Goal: Task Accomplishment & Management: Manage account settings

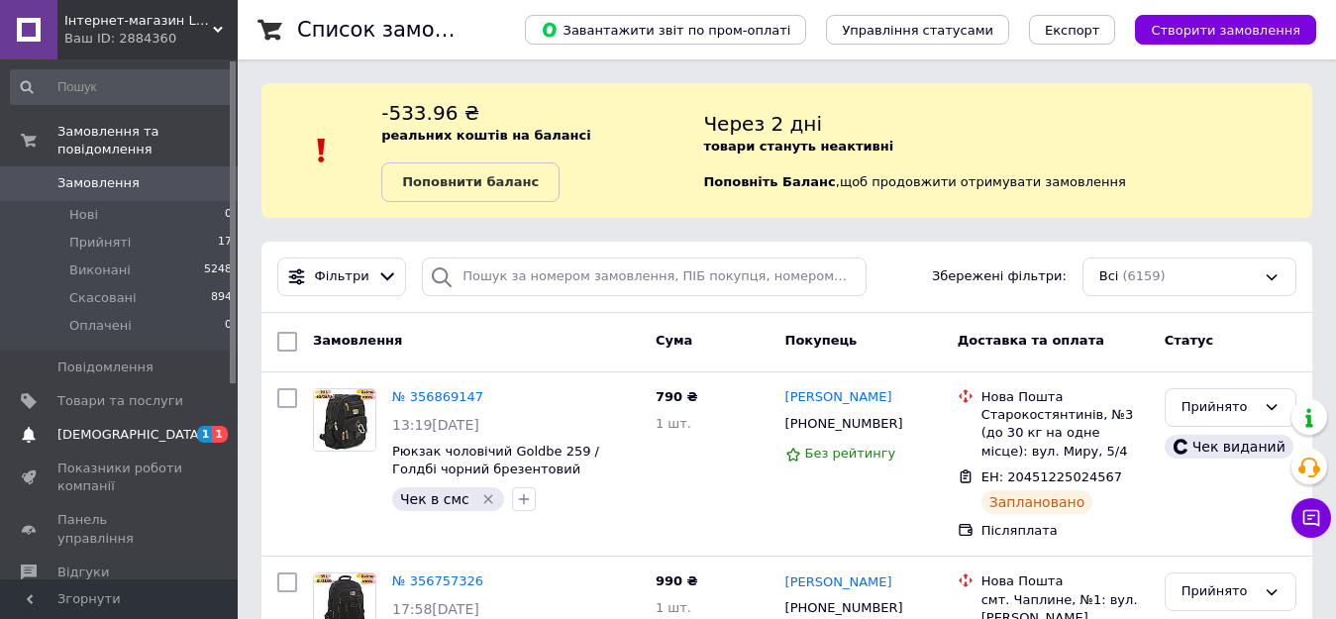
click at [82, 426] on span "[DEMOGRAPHIC_DATA]" at bounding box center [130, 435] width 147 height 18
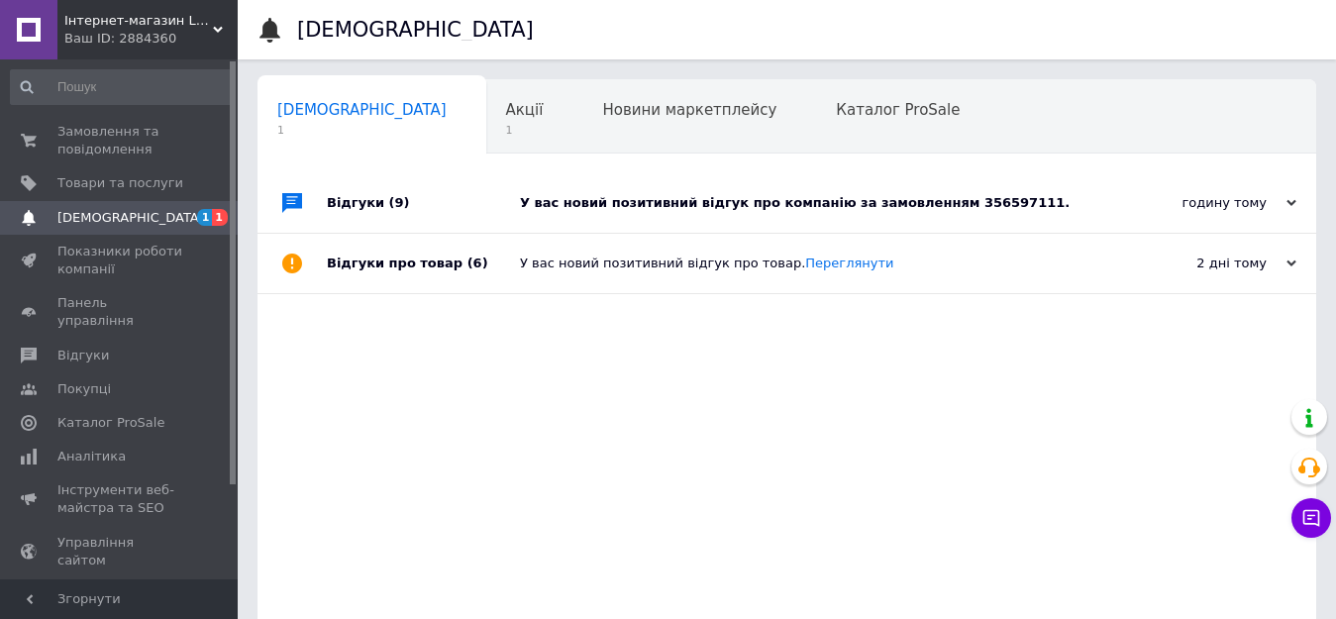
click at [937, 203] on div "У вас новий позитивний відгук про компанію за замовленням 356597111." at bounding box center [809, 203] width 578 height 18
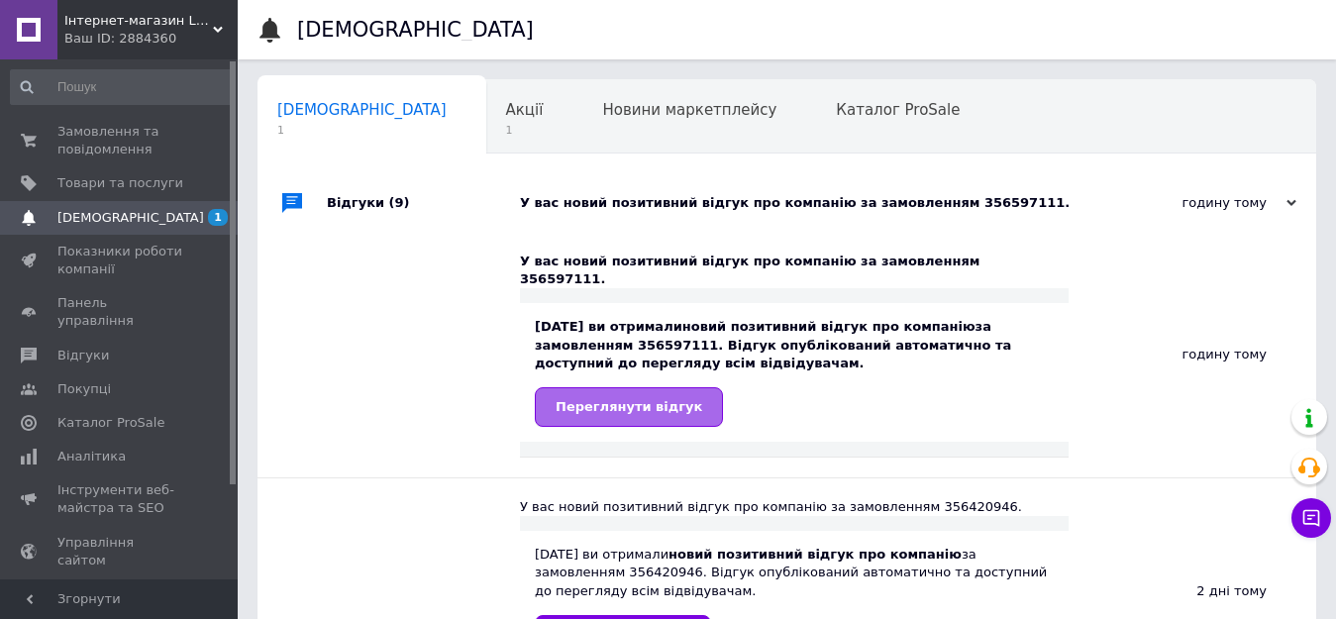
click at [617, 399] on span "Переглянути відгук" at bounding box center [629, 406] width 147 height 15
click at [506, 123] on span "1" at bounding box center [525, 130] width 38 height 15
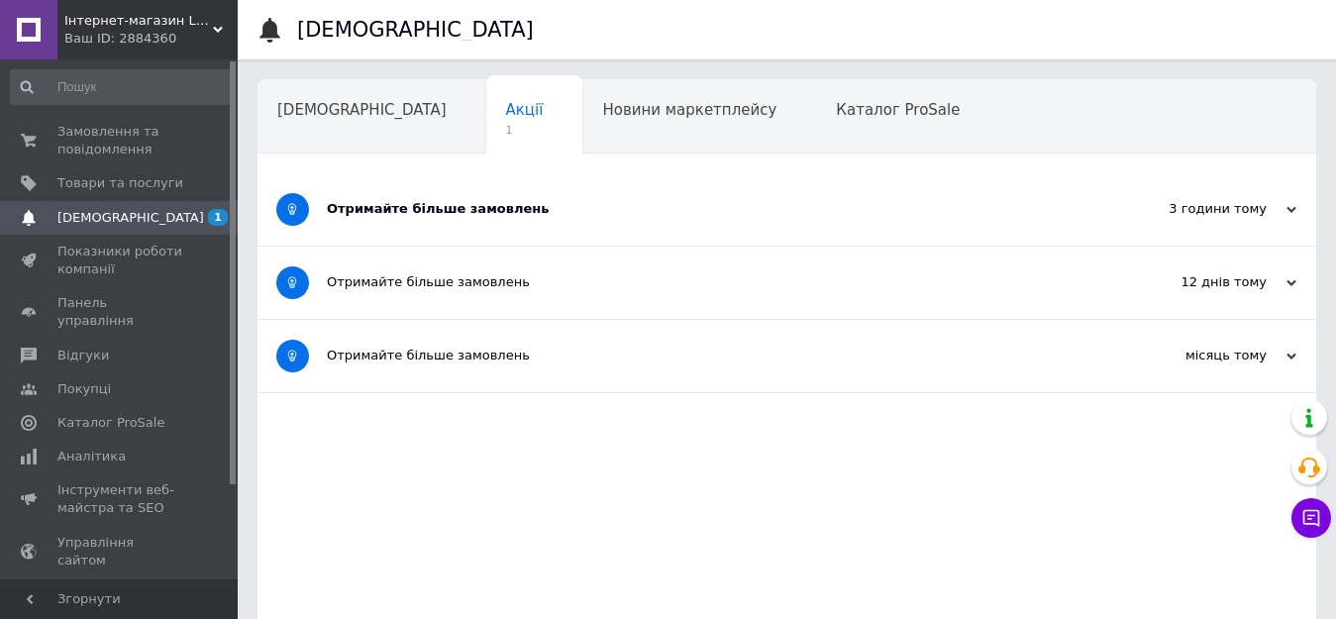
click at [389, 208] on div "Отримайте більше замовлень" at bounding box center [713, 209] width 772 height 18
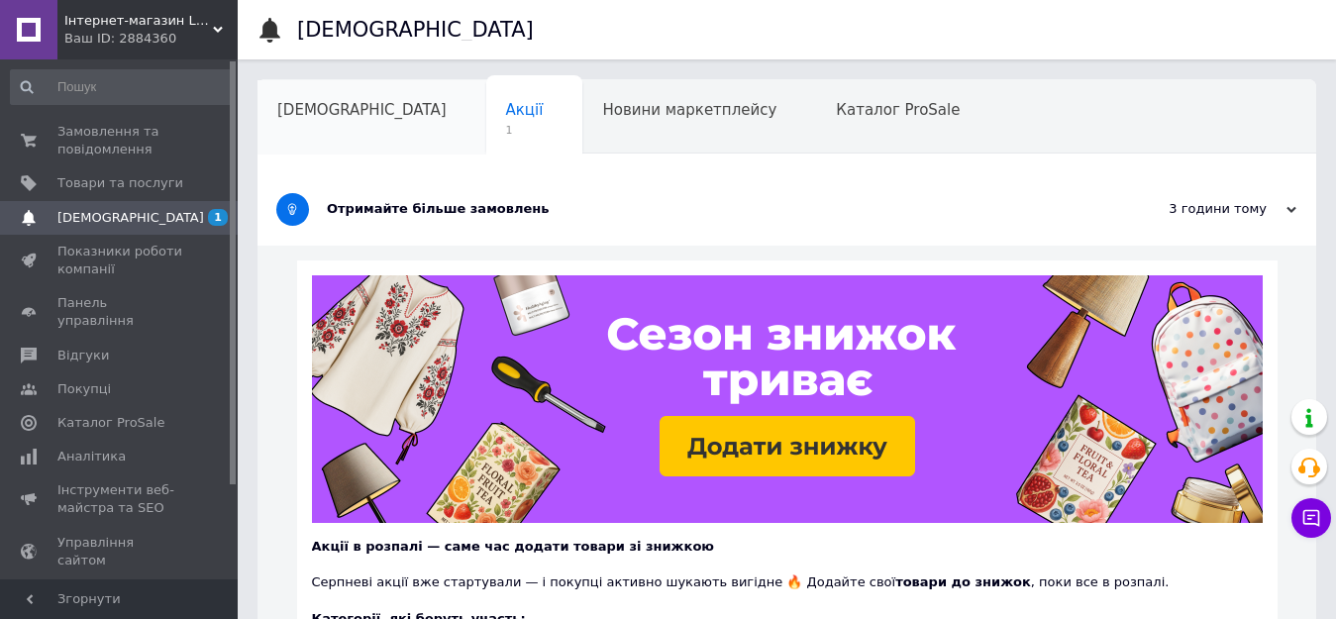
click at [321, 109] on span "[DEMOGRAPHIC_DATA]" at bounding box center [361, 110] width 169 height 18
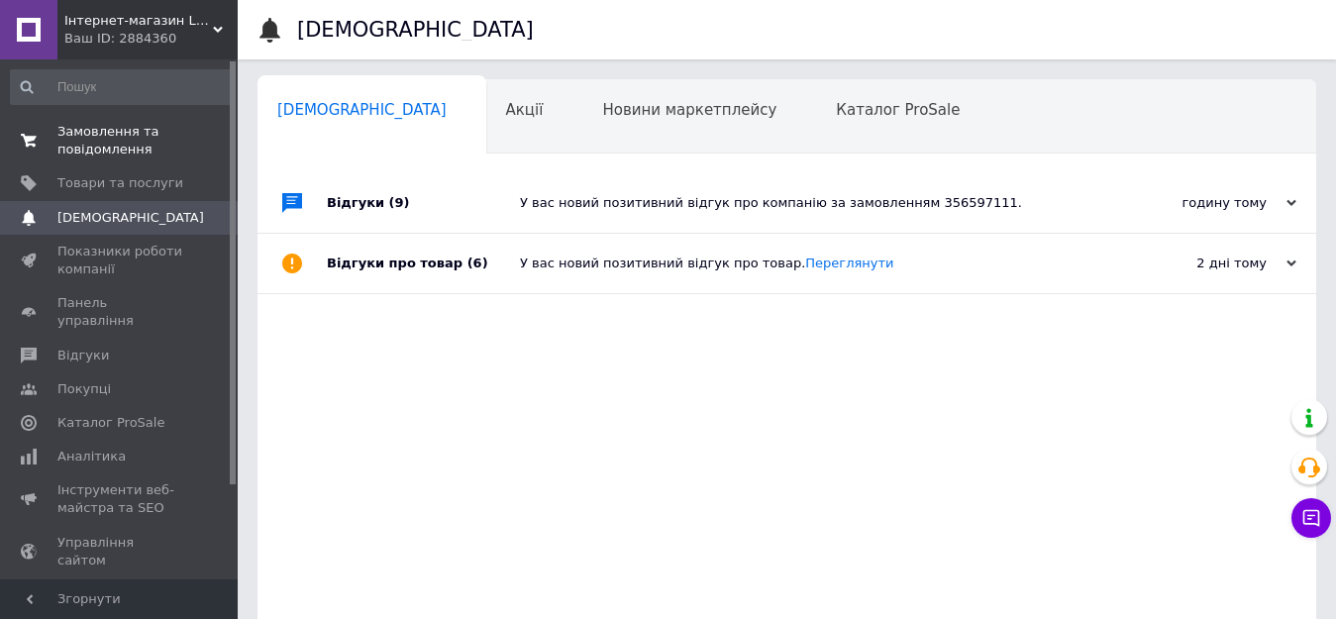
click at [115, 139] on span "Замовлення та повідомлення" at bounding box center [120, 141] width 126 height 36
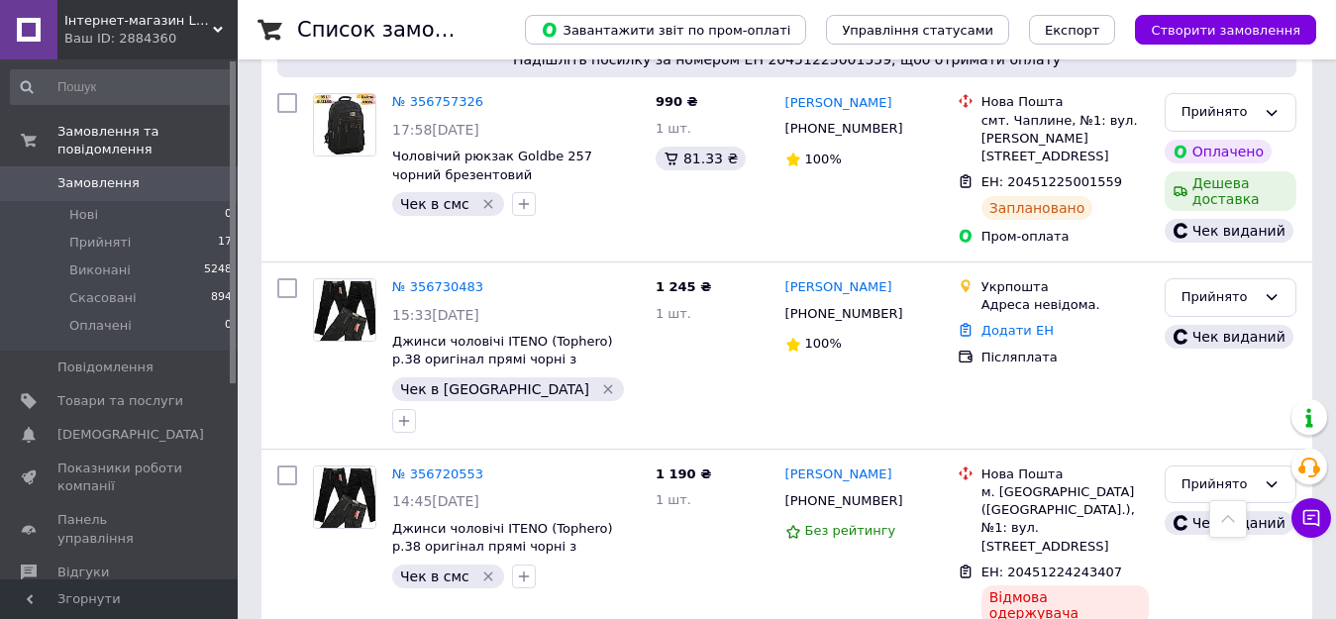
scroll to position [539, 0]
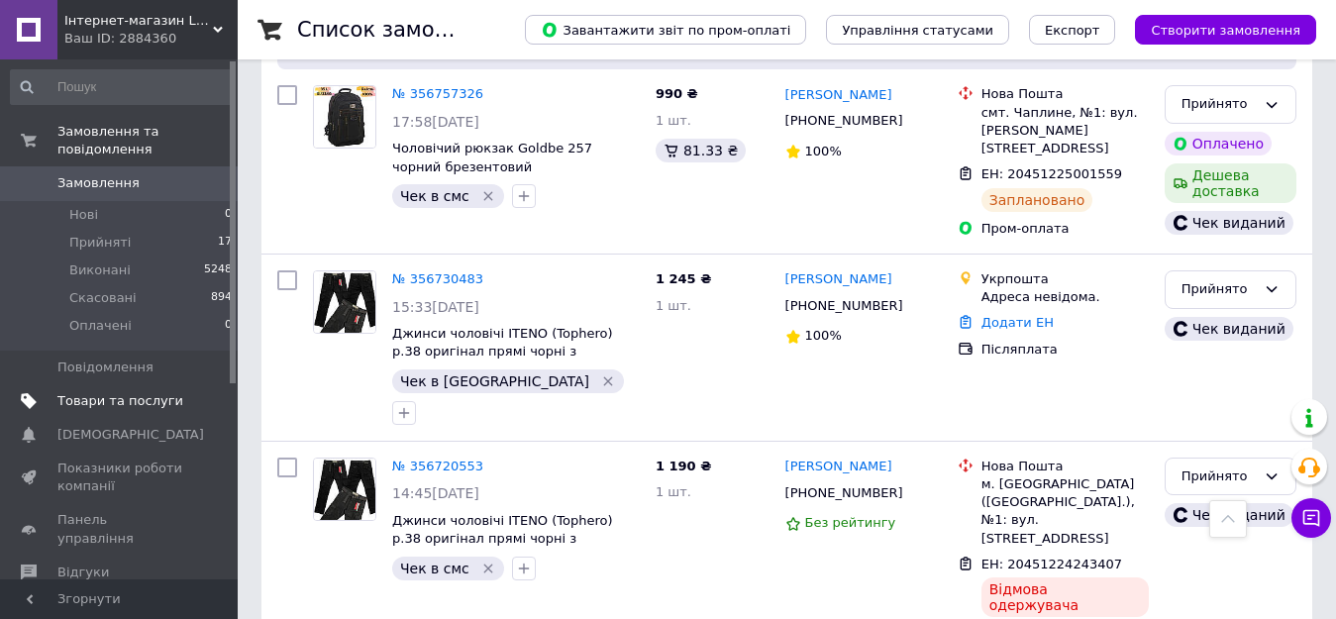
click at [80, 392] on span "Товари та послуги" at bounding box center [120, 401] width 126 height 18
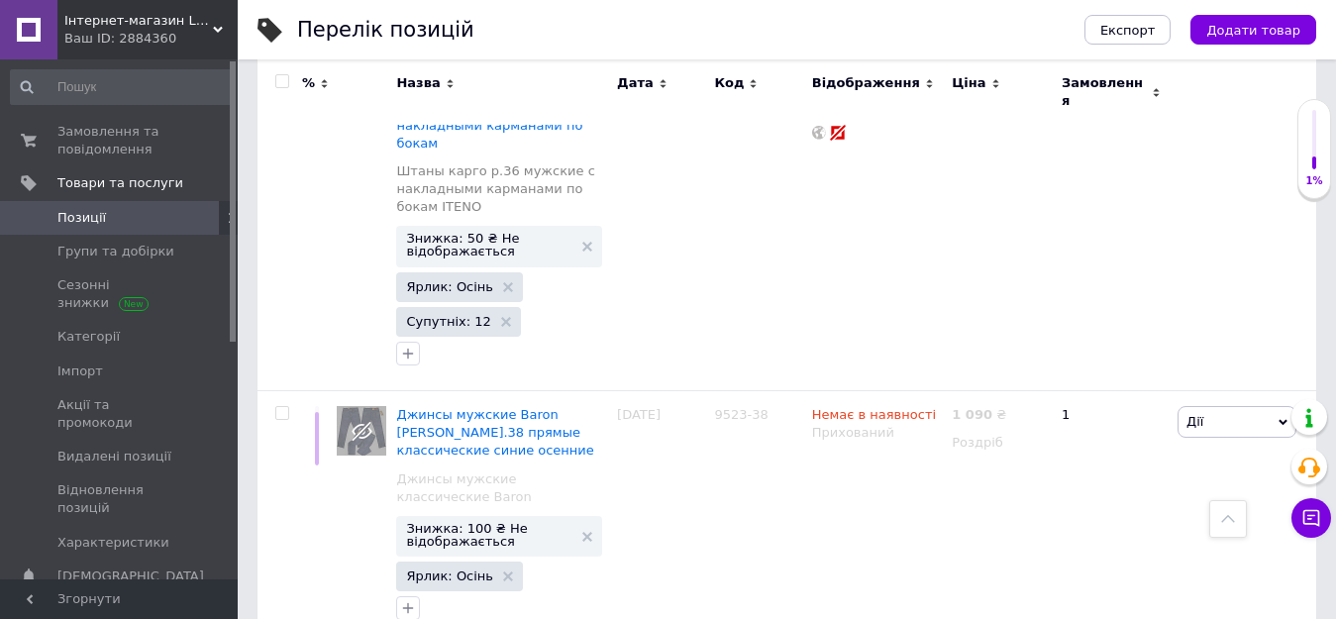
scroll to position [4014, 0]
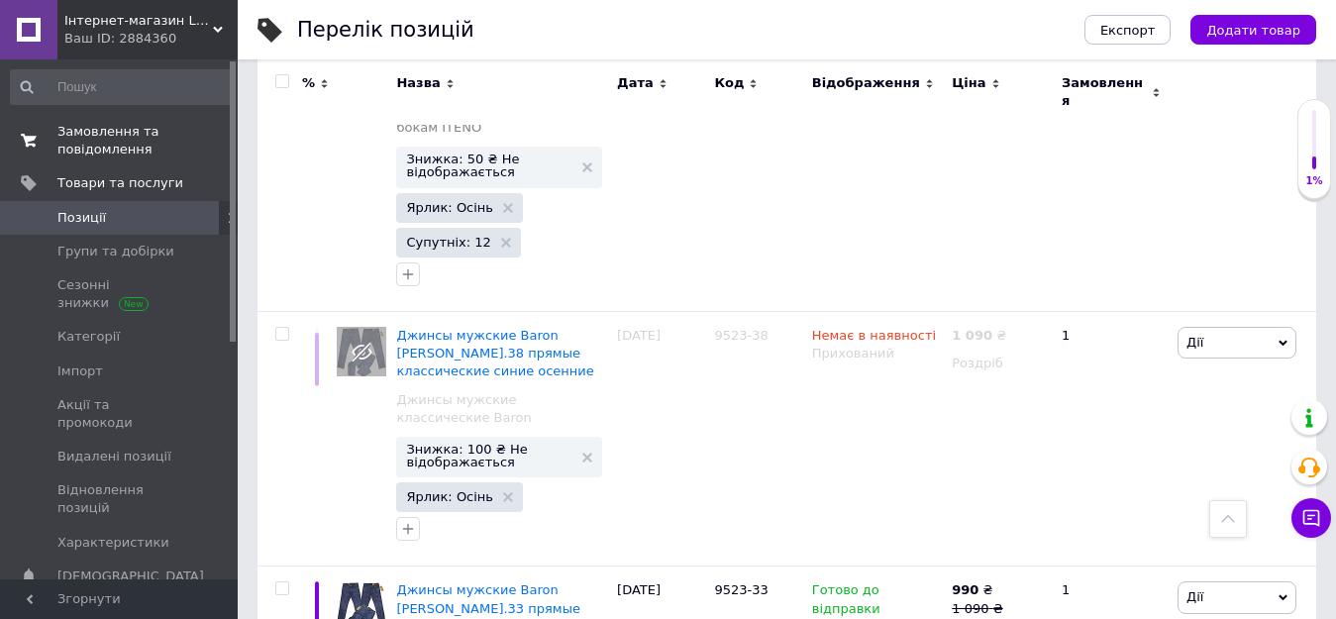
click at [100, 137] on span "Замовлення та повідомлення" at bounding box center [120, 141] width 126 height 36
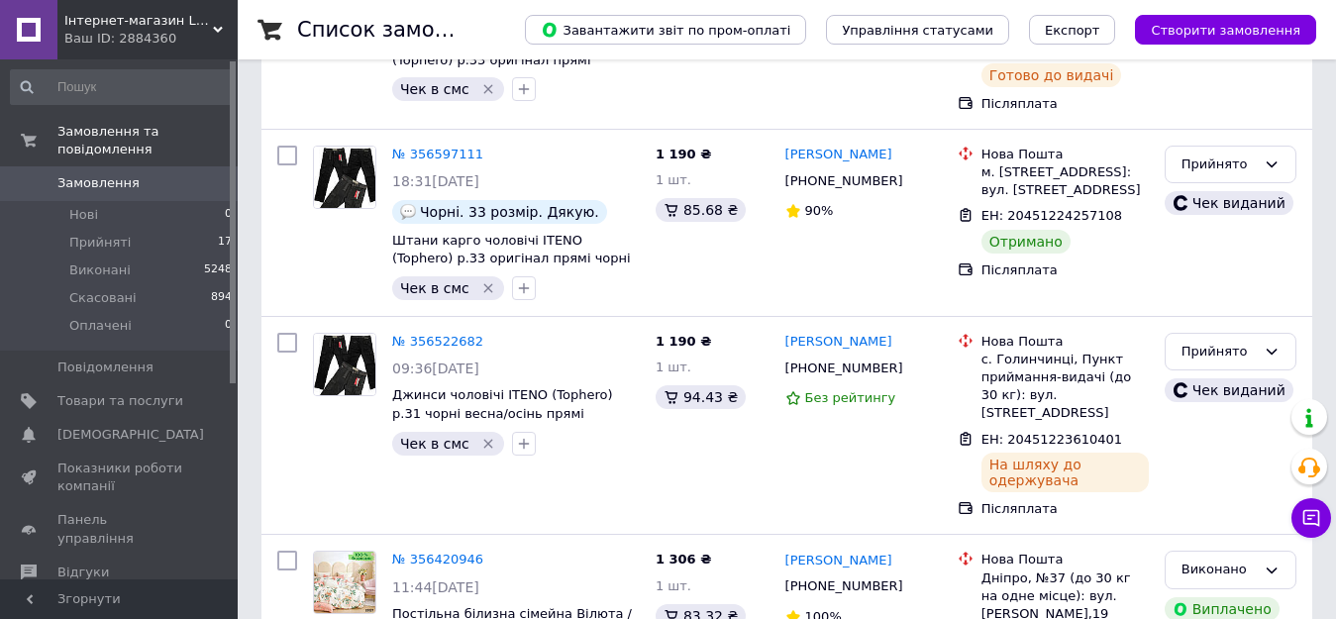
scroll to position [1572, 0]
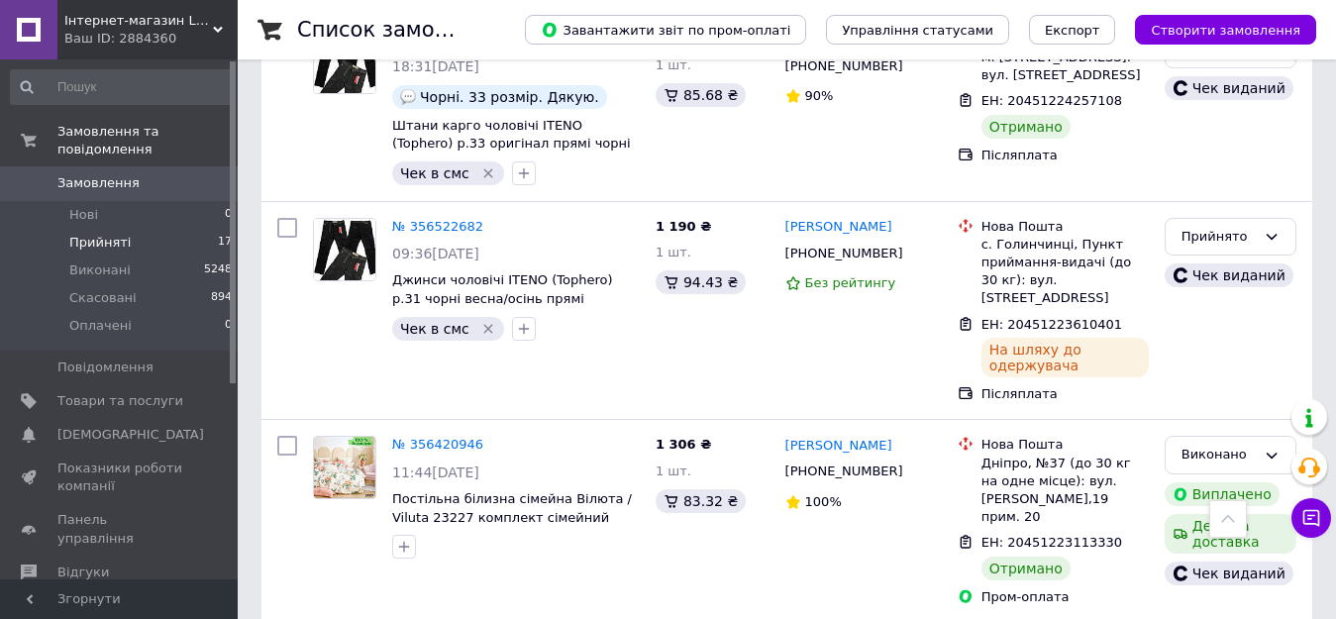
click at [86, 234] on span "Прийняті" at bounding box center [99, 243] width 61 height 18
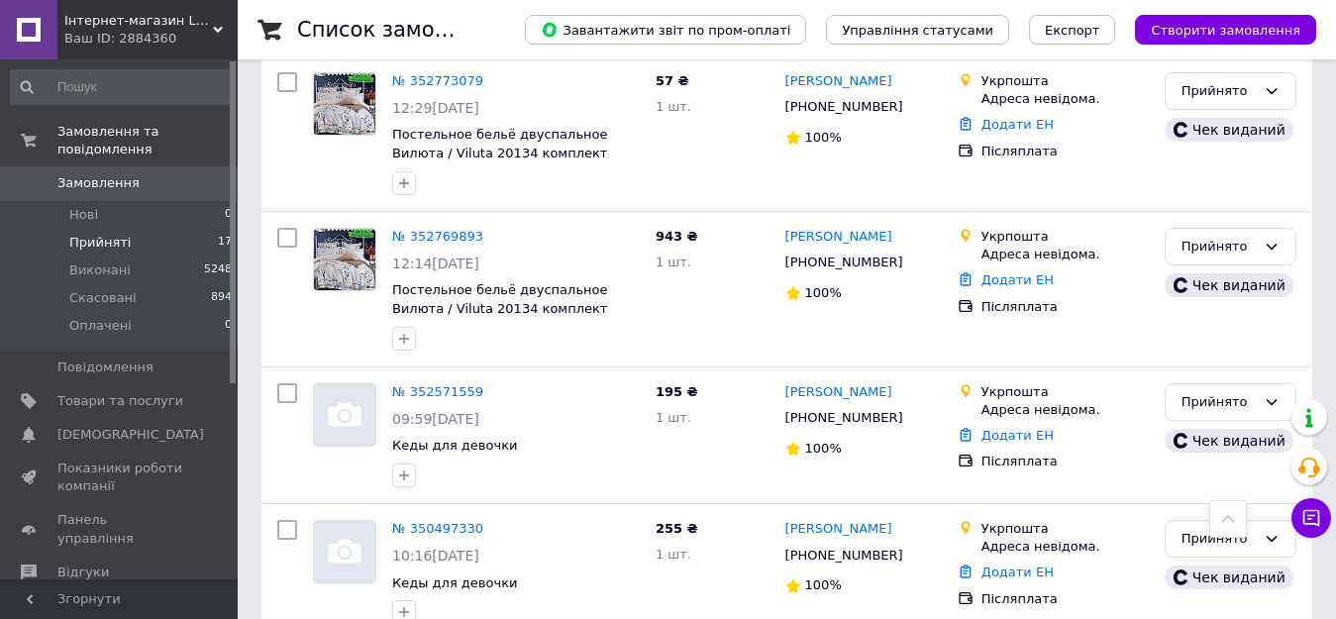
scroll to position [2198, 0]
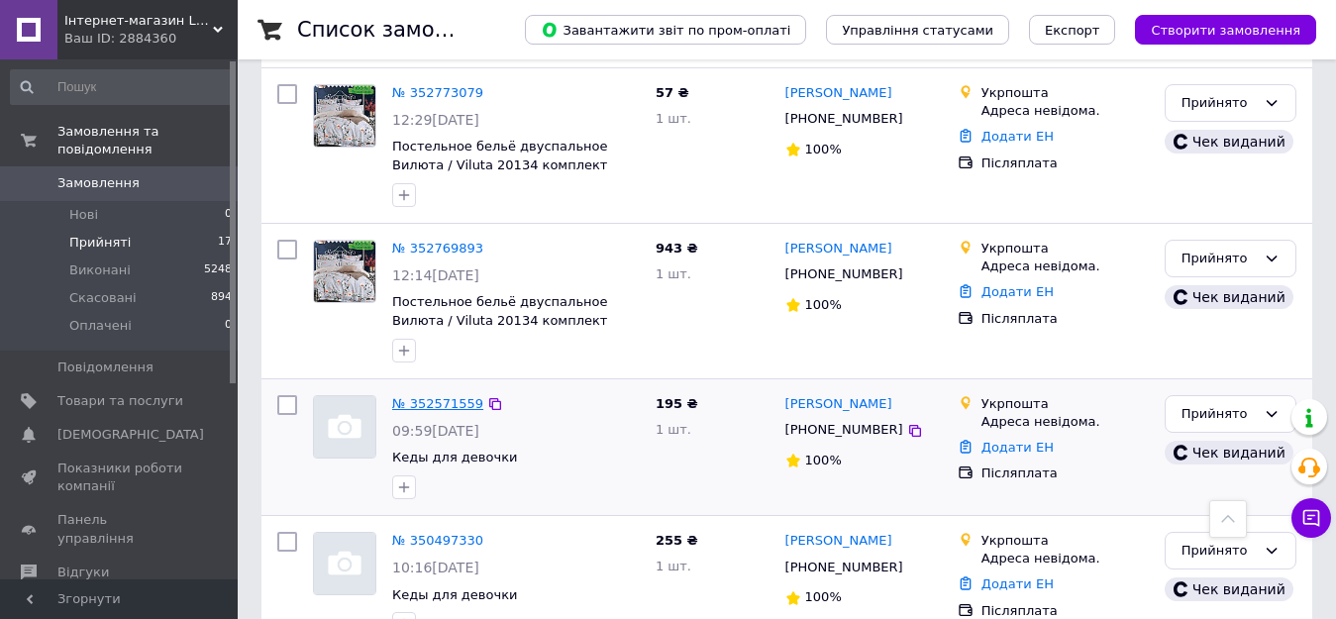
click at [426, 396] on link "№ 352571559" at bounding box center [437, 403] width 91 height 15
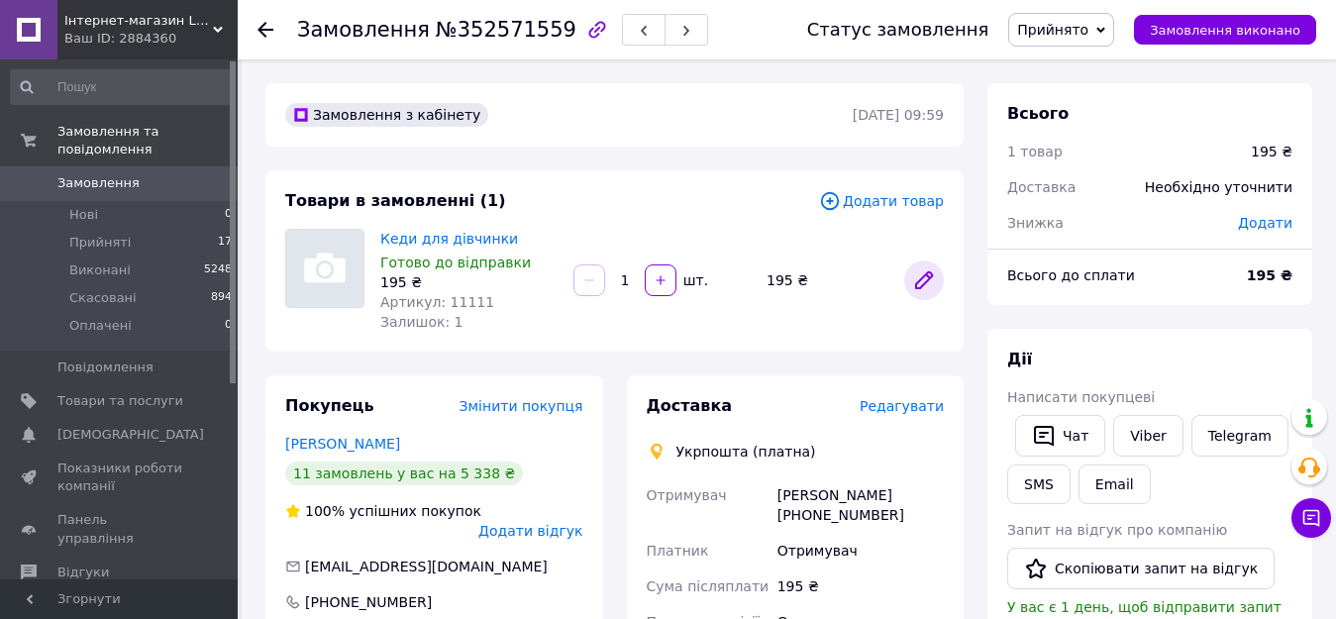
click at [920, 277] on icon at bounding box center [924, 280] width 24 height 24
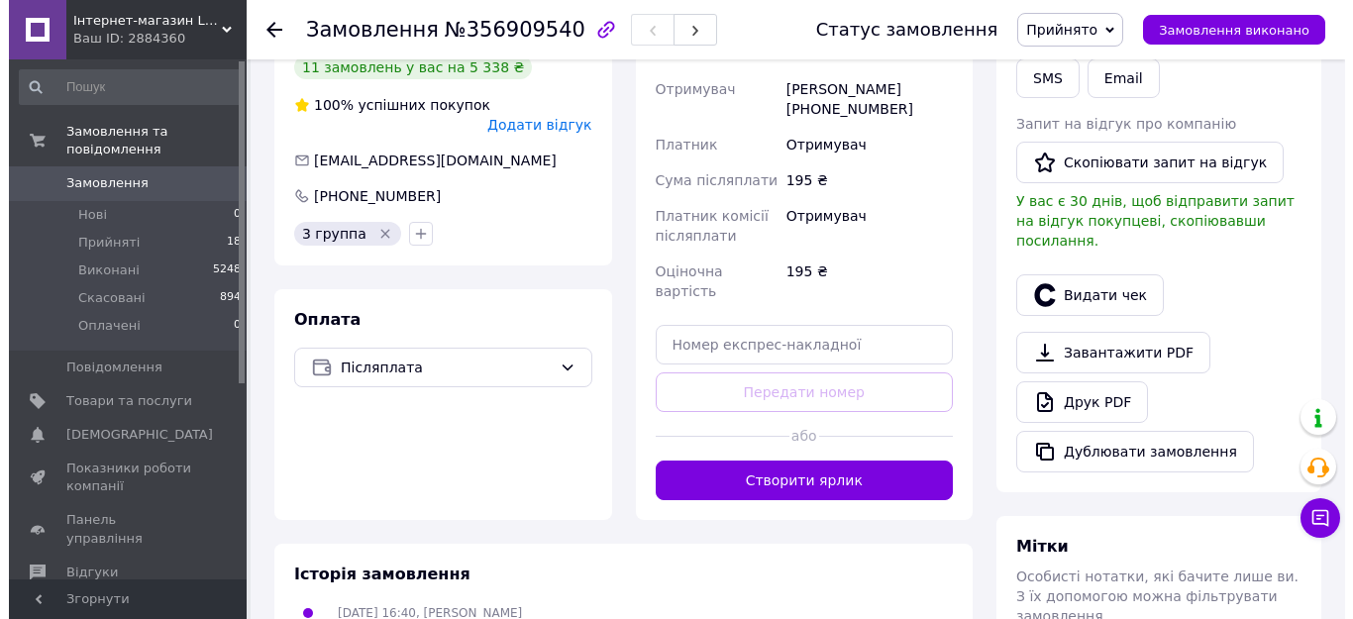
scroll to position [401, 0]
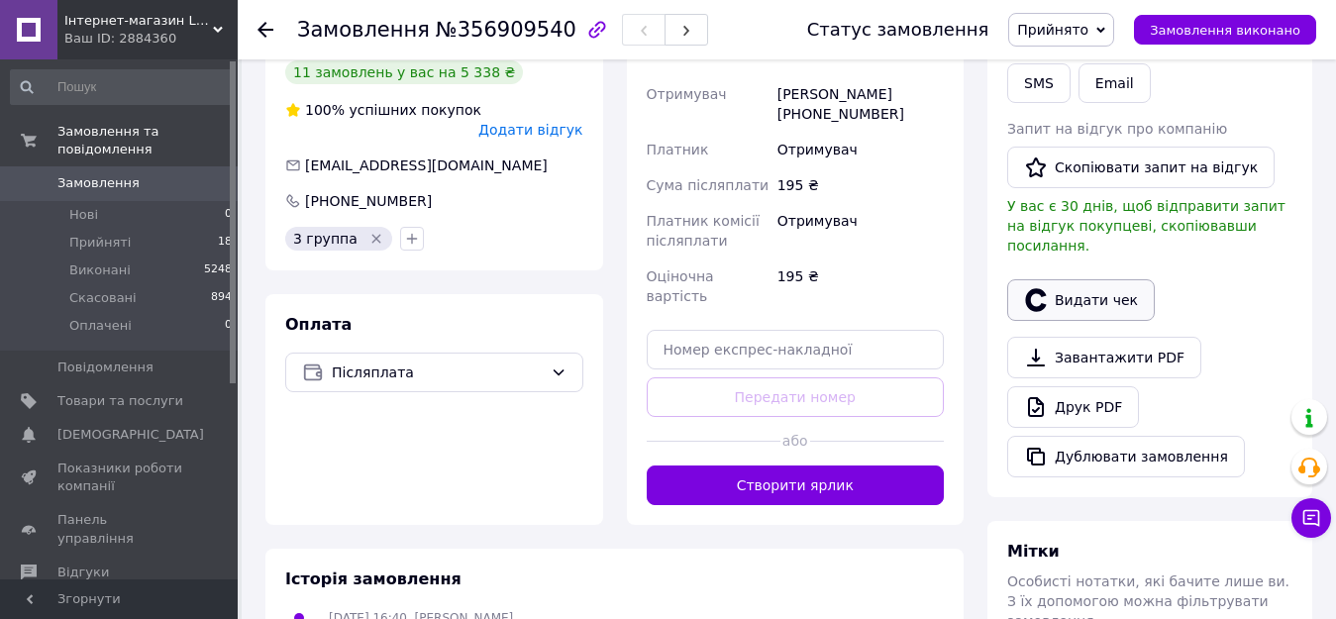
click at [1090, 279] on button "Видати чек" at bounding box center [1081, 300] width 148 height 42
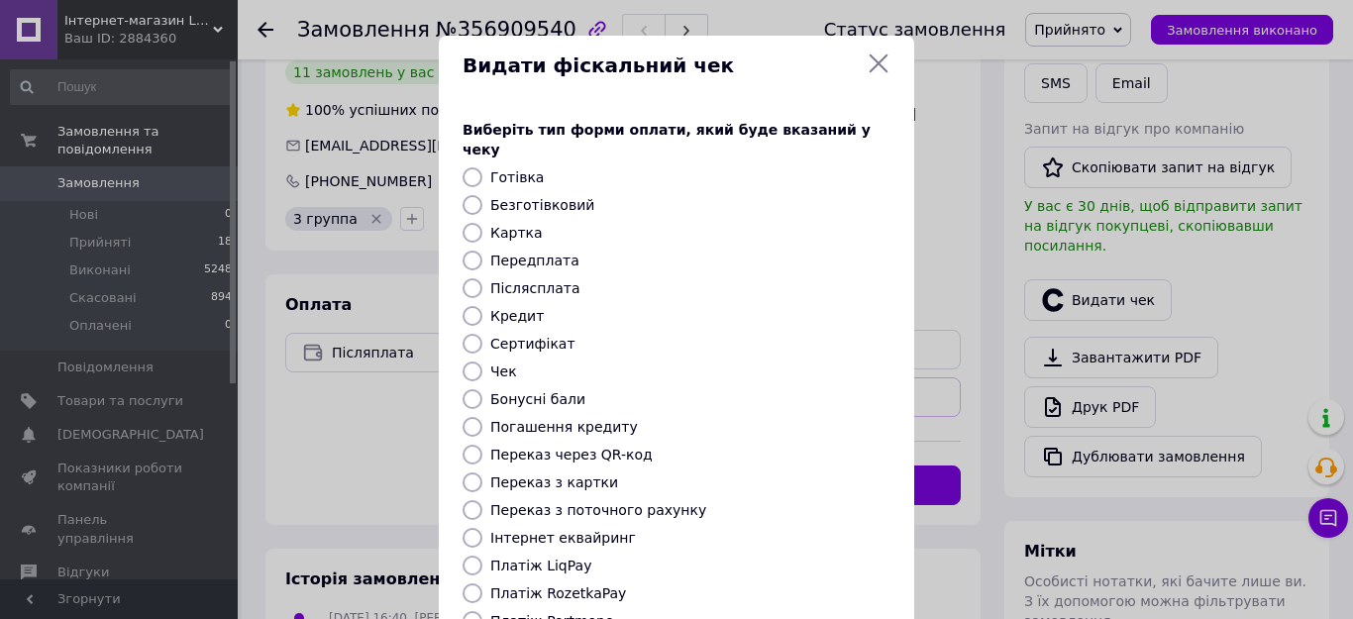
click at [872, 389] on div "Бонусні бали" at bounding box center [690, 399] width 408 height 20
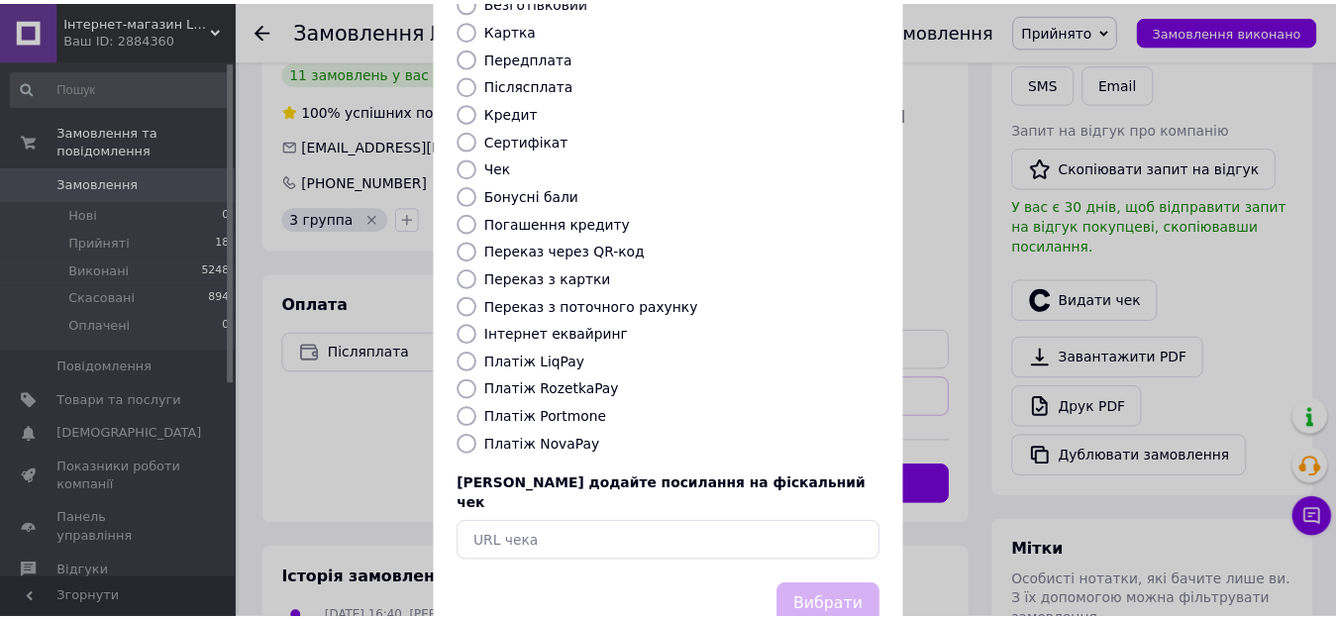
scroll to position [232, 0]
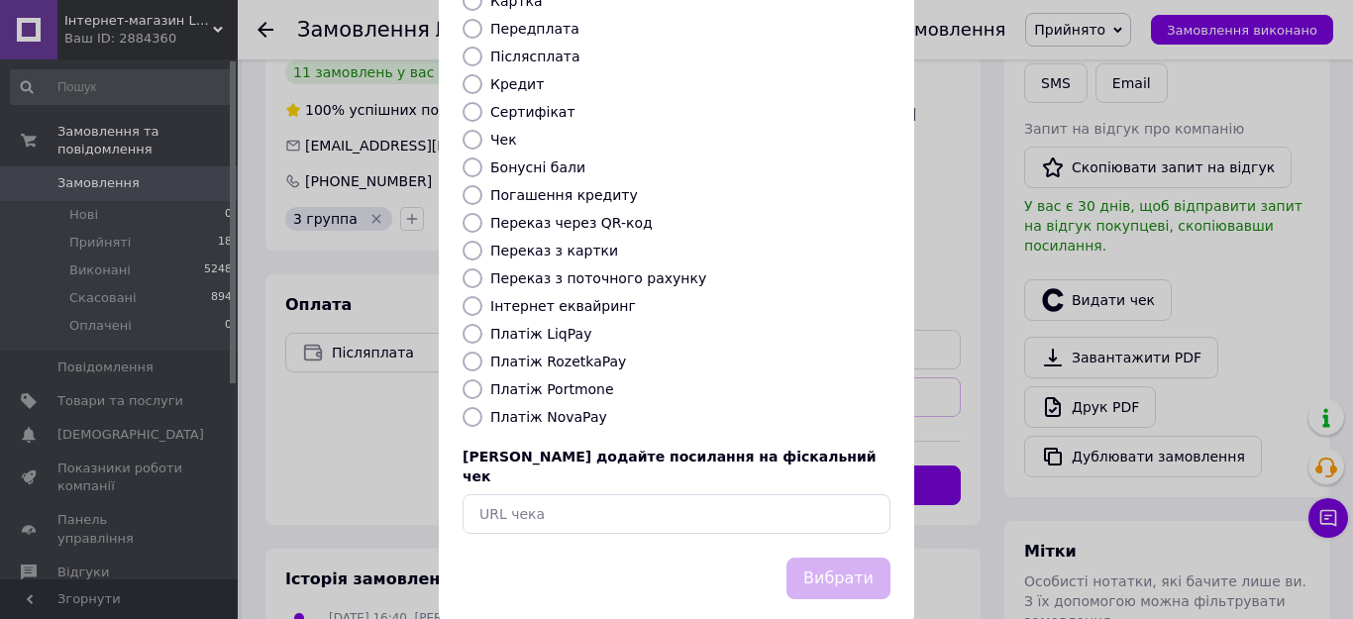
click at [467, 352] on input "Платіж RozetkaPay" at bounding box center [473, 362] width 20 height 20
radio input "true"
click at [948, 263] on div "Видати фіскальний чек Виберіть тип форми оплати, який буде вказаний у чеку Готі…" at bounding box center [676, 213] width 1353 height 891
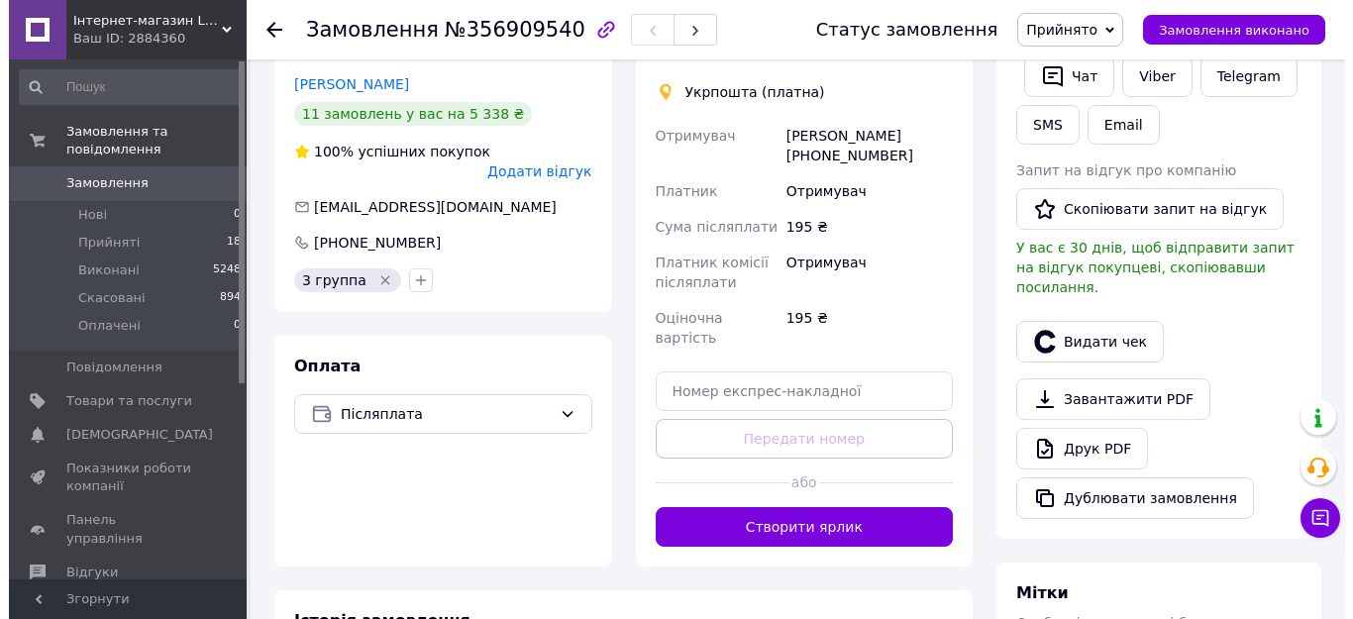
scroll to position [380, 0]
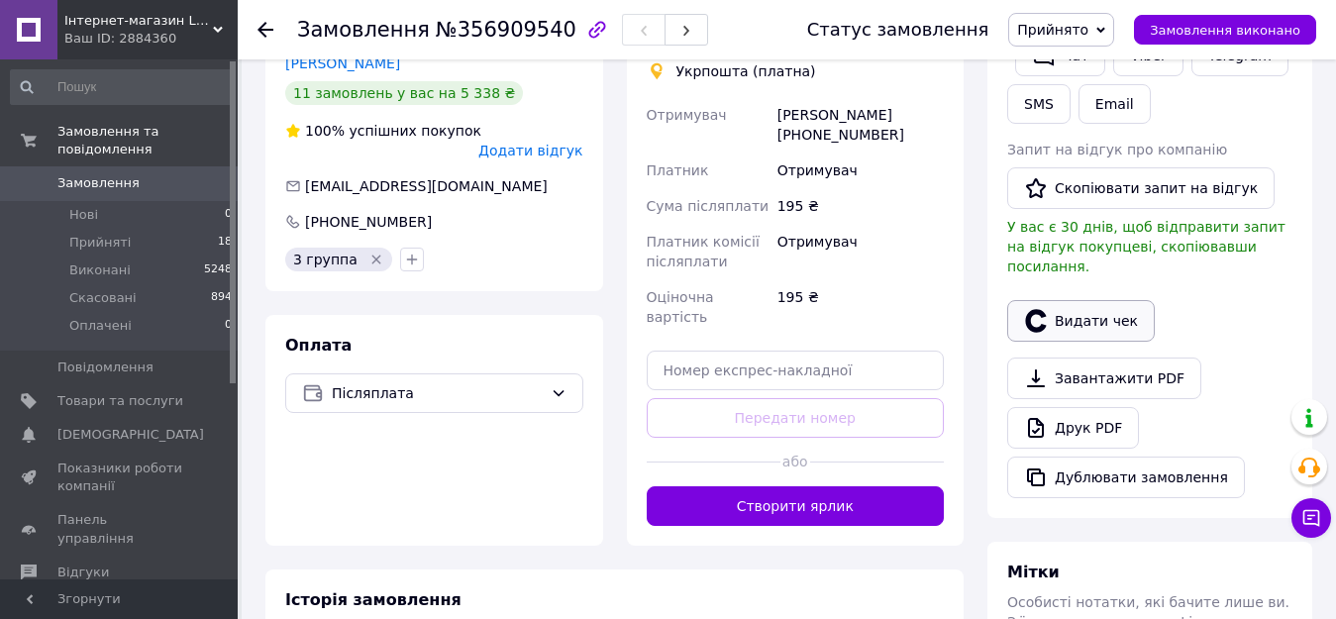
click at [1074, 301] on button "Видати чек" at bounding box center [1081, 321] width 148 height 42
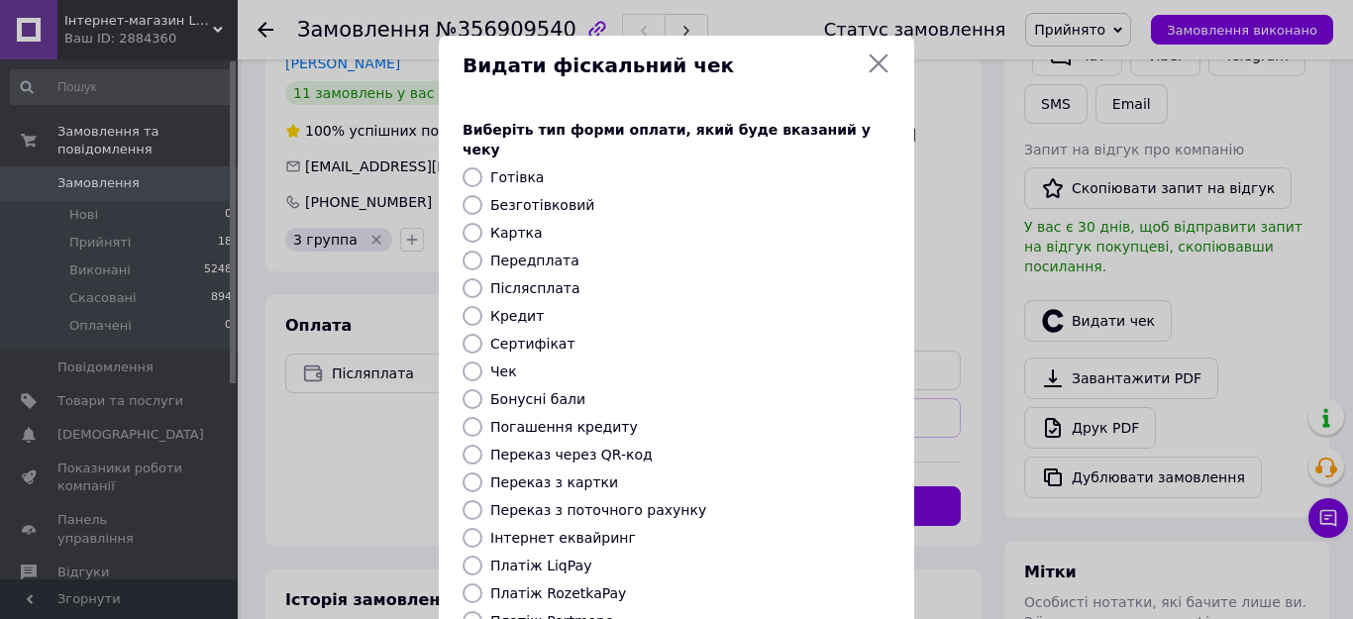
click at [854, 389] on div "Бонусні бали" at bounding box center [690, 399] width 408 height 20
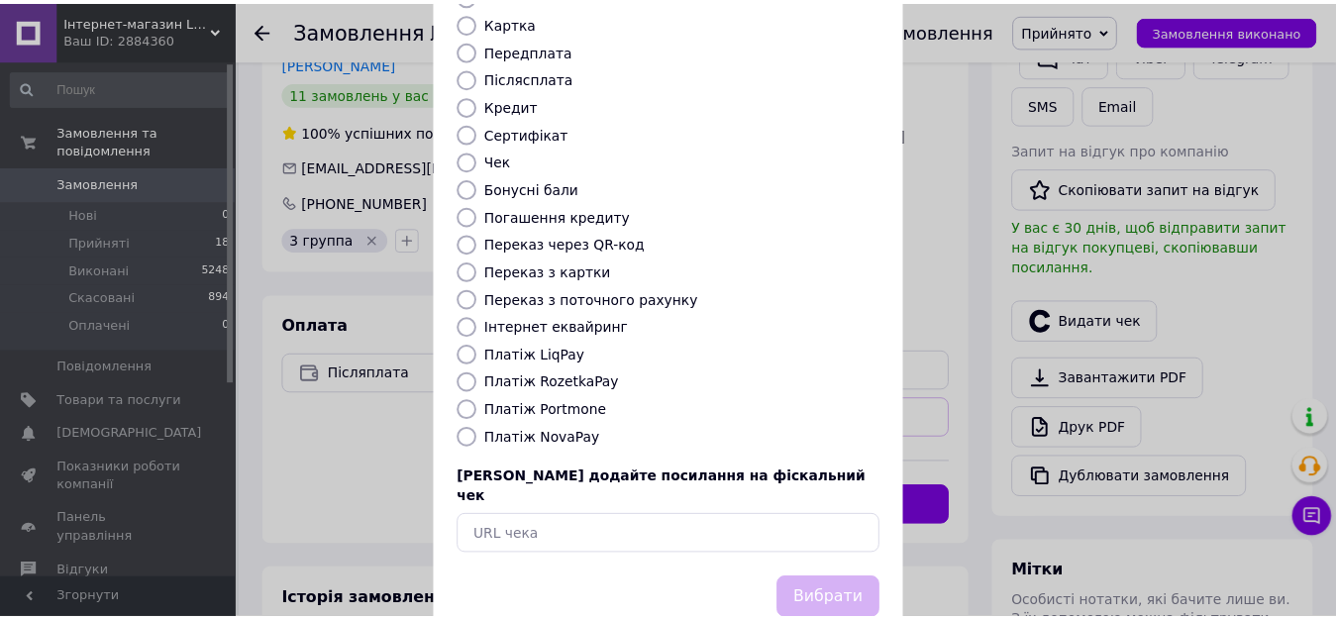
scroll to position [232, 0]
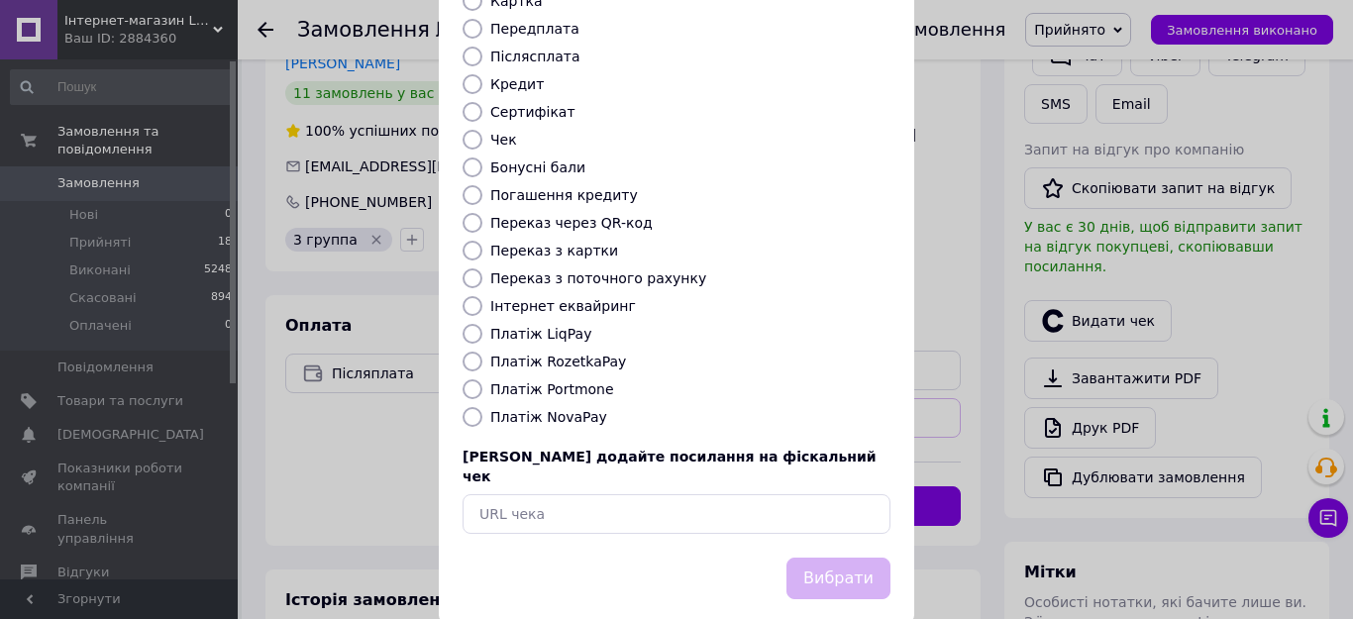
click at [470, 352] on input "Платіж RozetkaPay" at bounding box center [473, 362] width 20 height 20
radio input "true"
click at [829, 558] on button "Вибрати" at bounding box center [839, 579] width 104 height 43
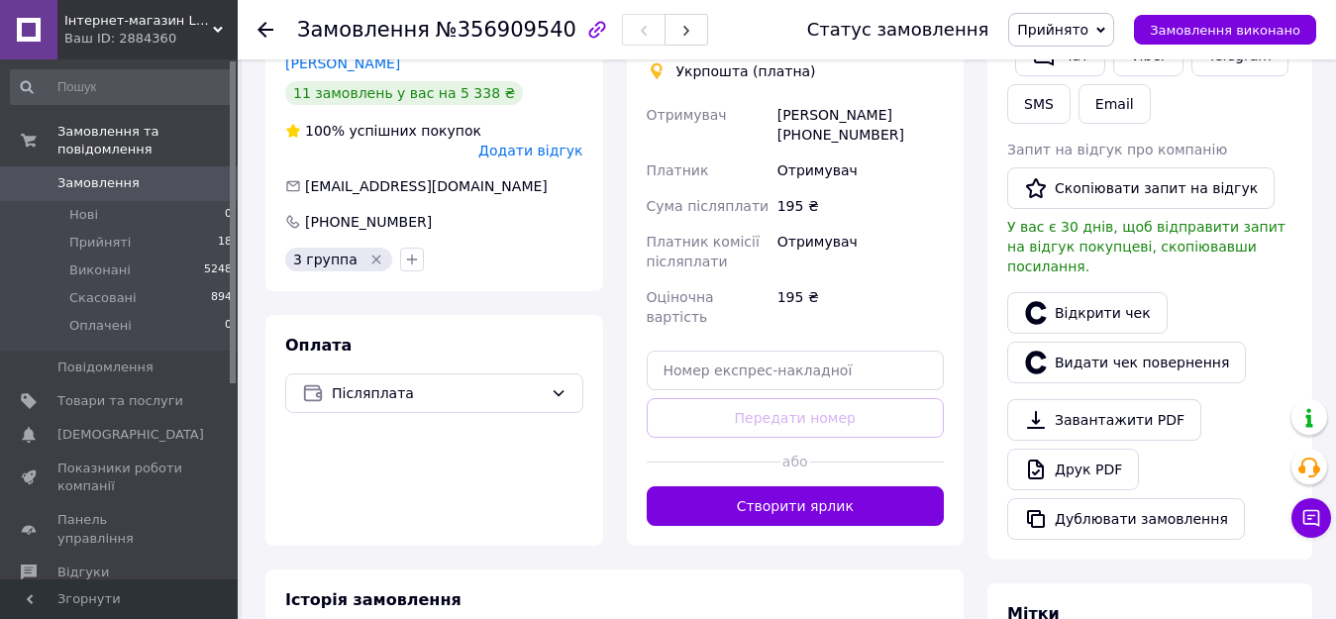
scroll to position [357, 0]
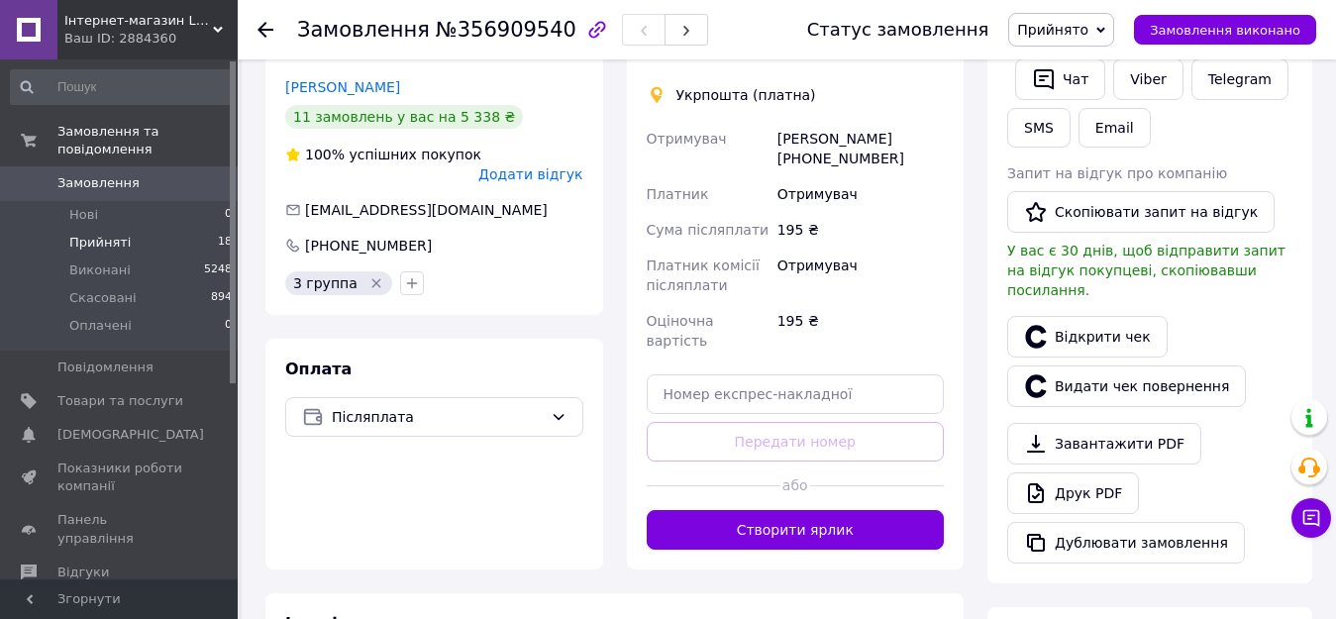
click at [94, 234] on span "Прийняті" at bounding box center [99, 243] width 61 height 18
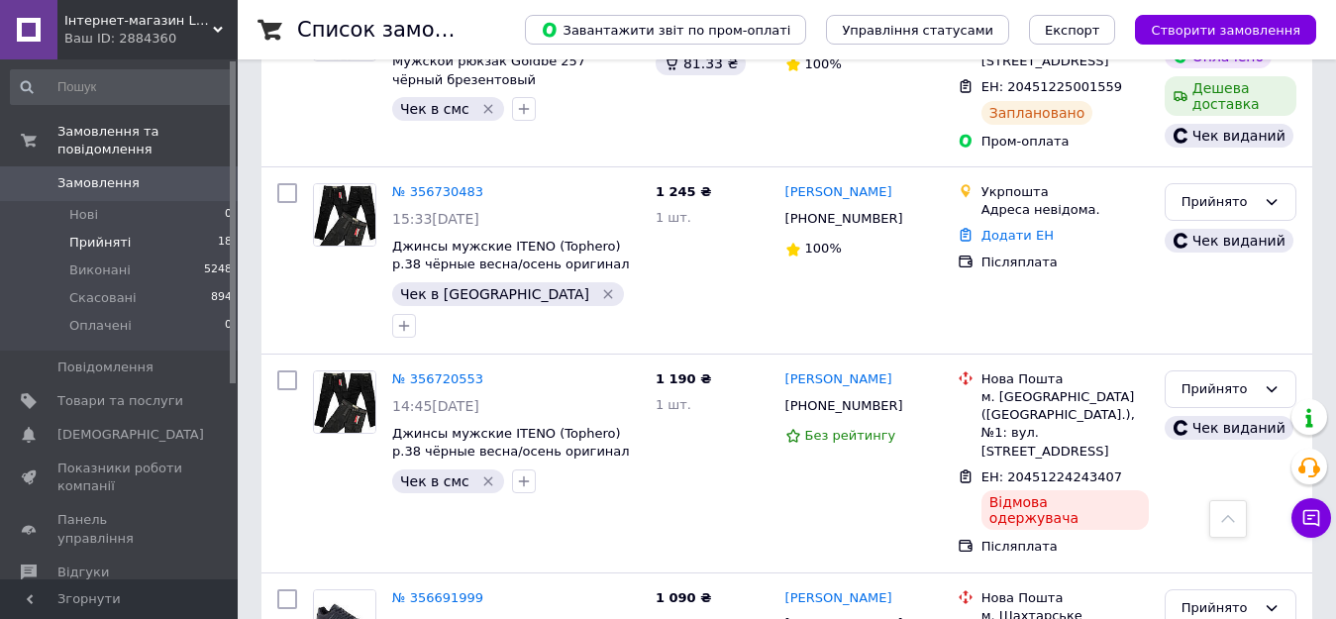
scroll to position [822, 0]
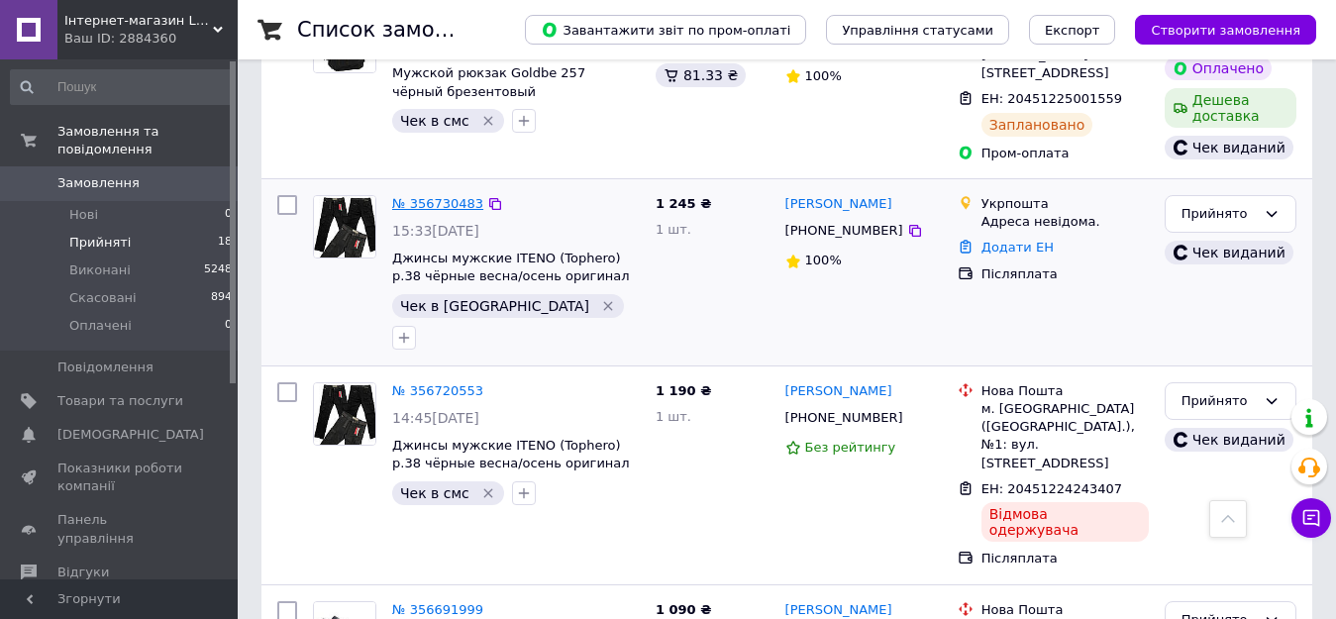
click at [428, 201] on link "№ 356730483" at bounding box center [437, 203] width 91 height 15
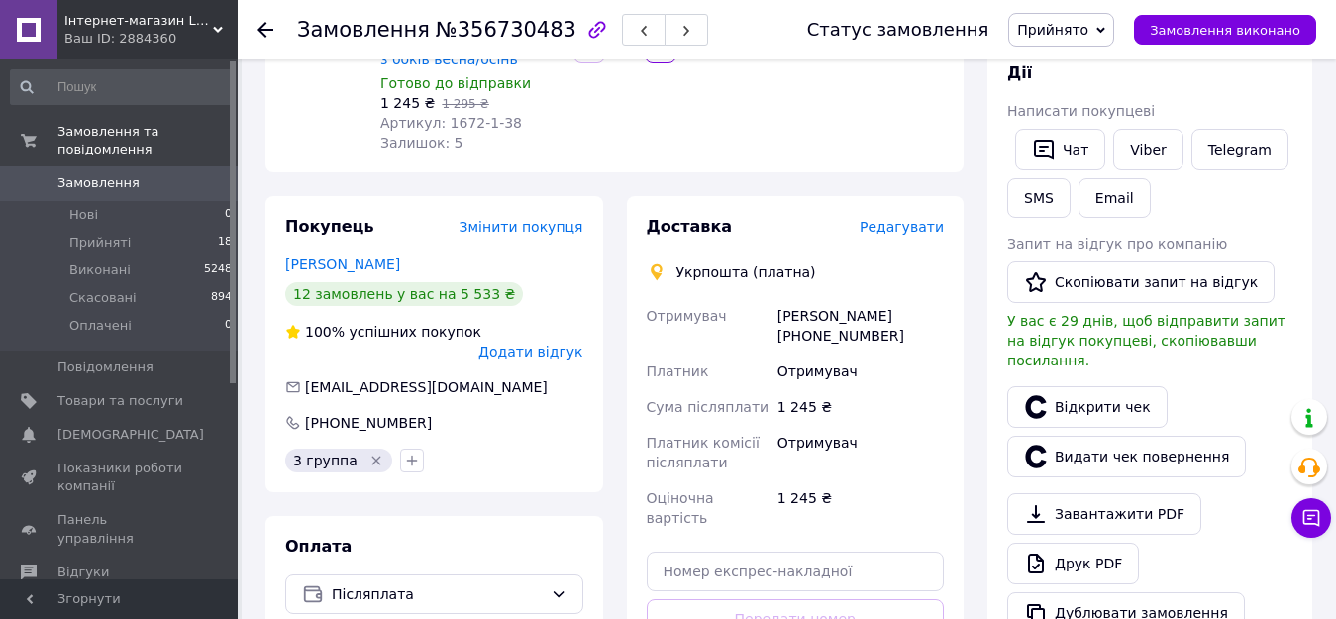
scroll to position [289, 0]
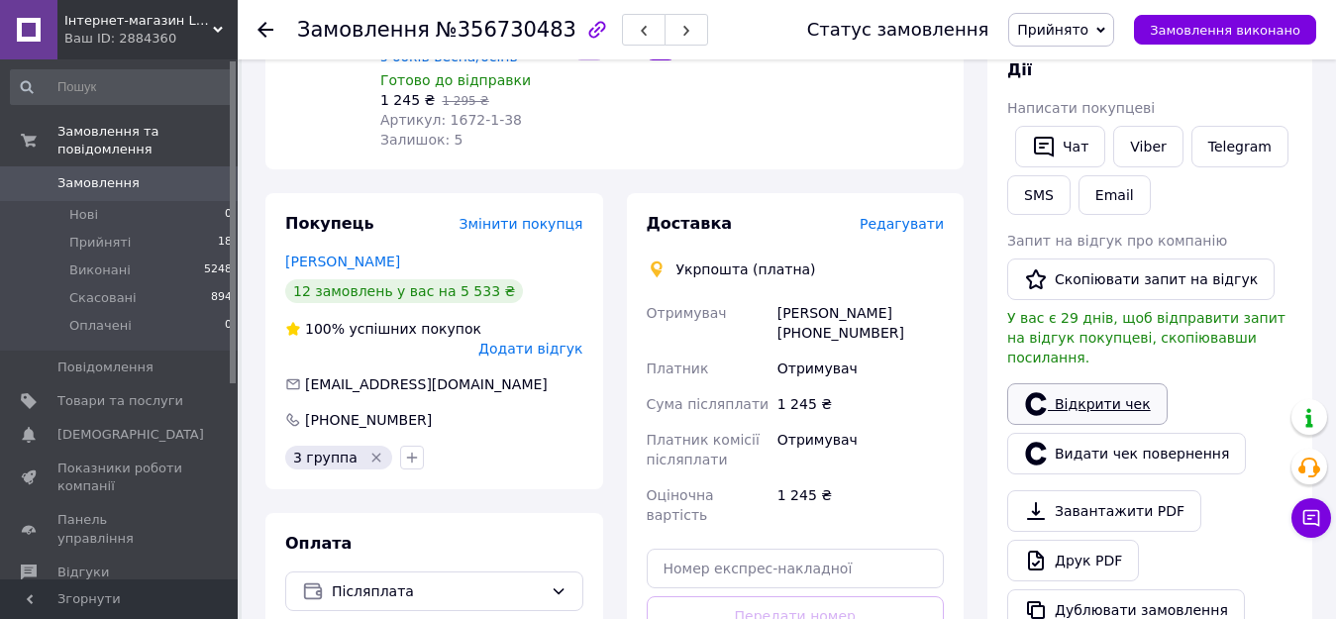
click at [1077, 384] on link "Відкрити чек" at bounding box center [1087, 404] width 160 height 42
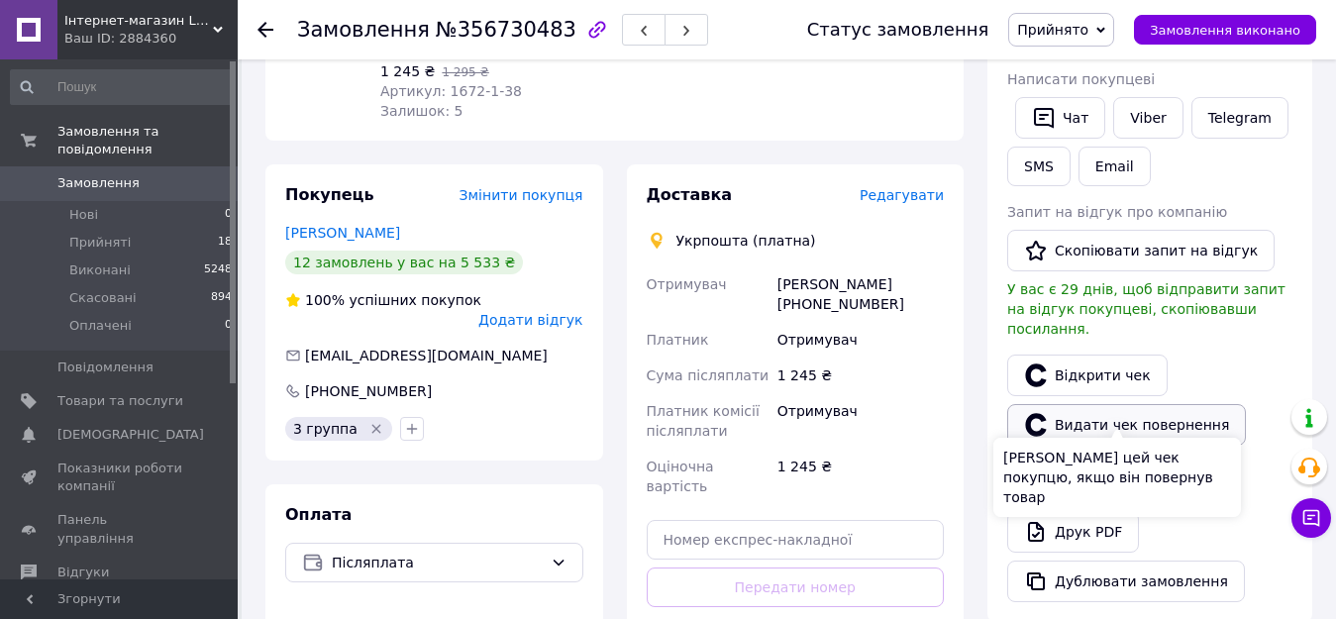
click at [1107, 404] on button "Видати чек повернення" at bounding box center [1126, 425] width 239 height 42
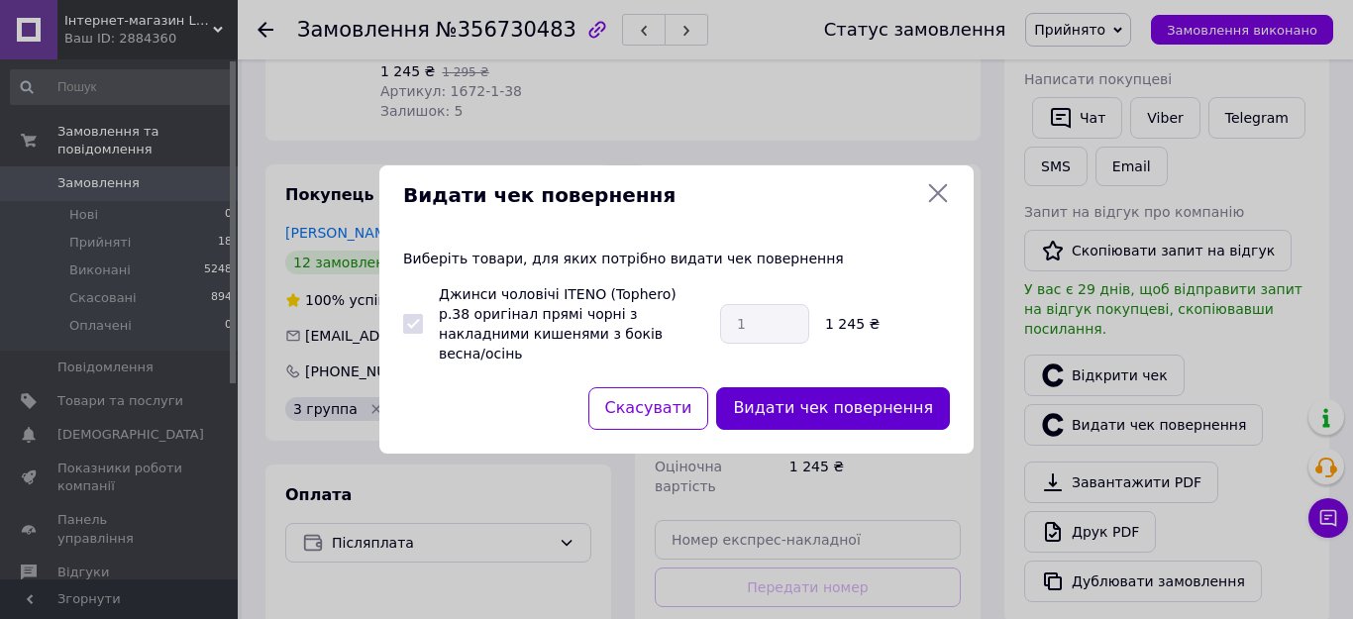
click at [840, 398] on button "Видати чек повернення" at bounding box center [833, 408] width 234 height 43
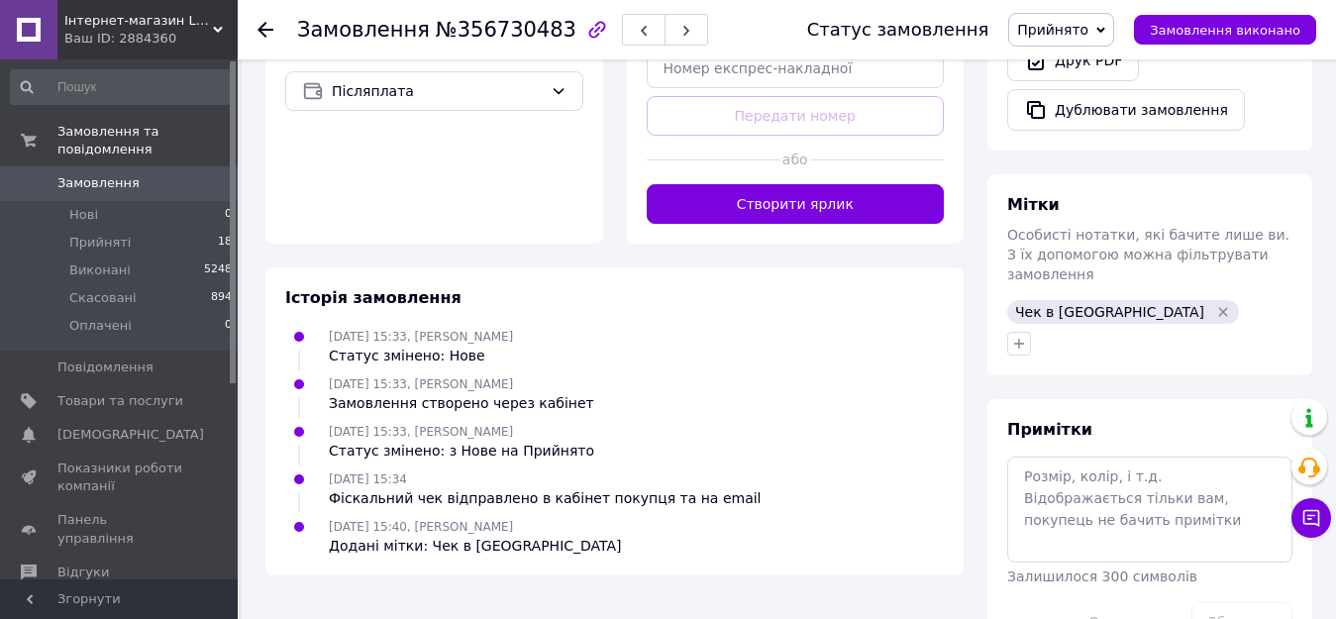
scroll to position [816, 0]
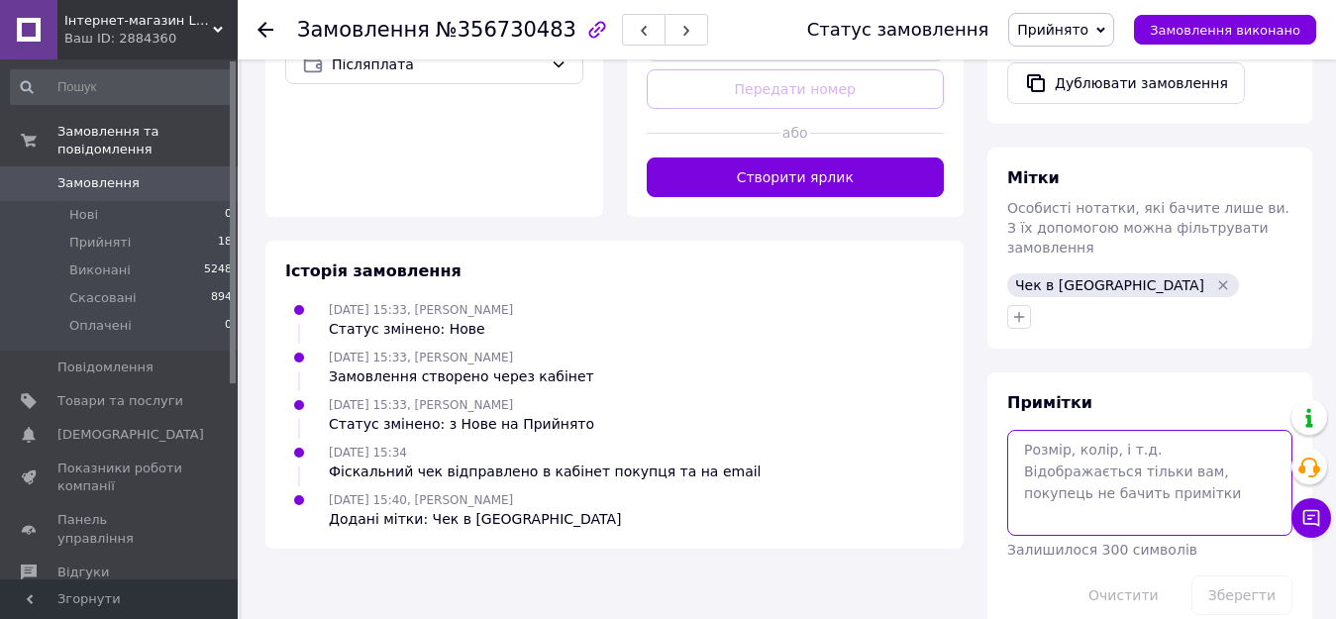
click at [1034, 430] on textarea at bounding box center [1149, 482] width 285 height 105
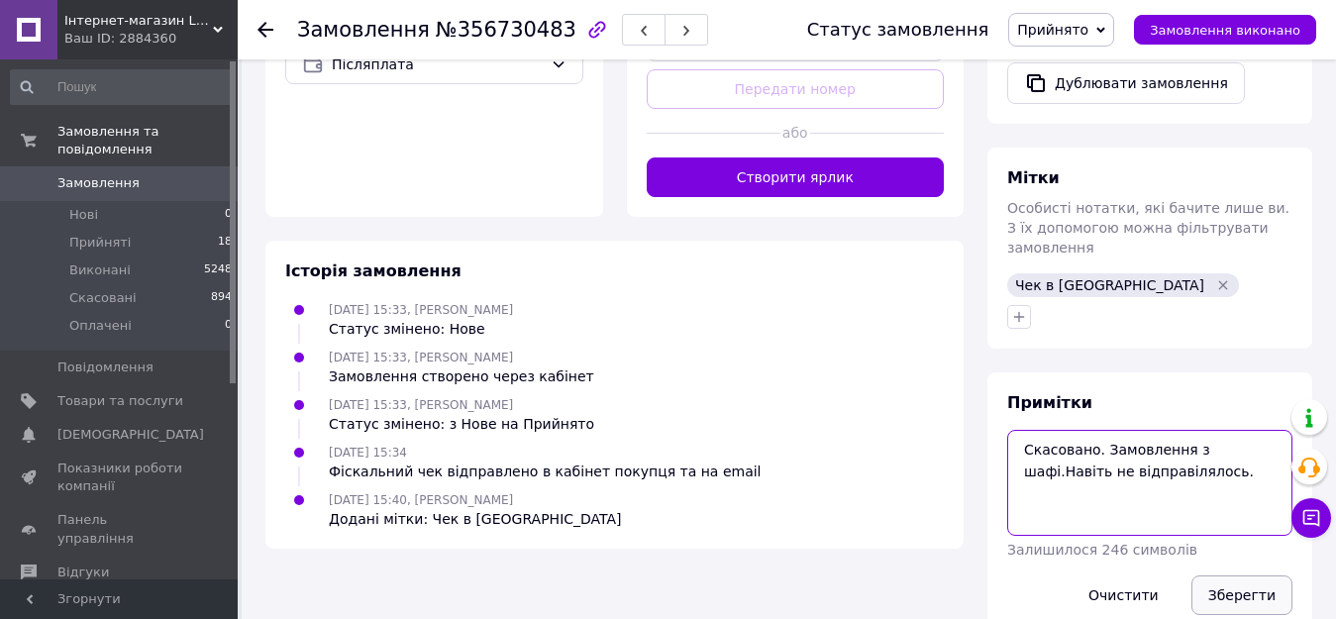
type textarea "Скасовано. Замовлення з шафі.Навіть не відправілялось."
click at [1230, 576] on button "Зберегти" at bounding box center [1242, 596] width 101 height 40
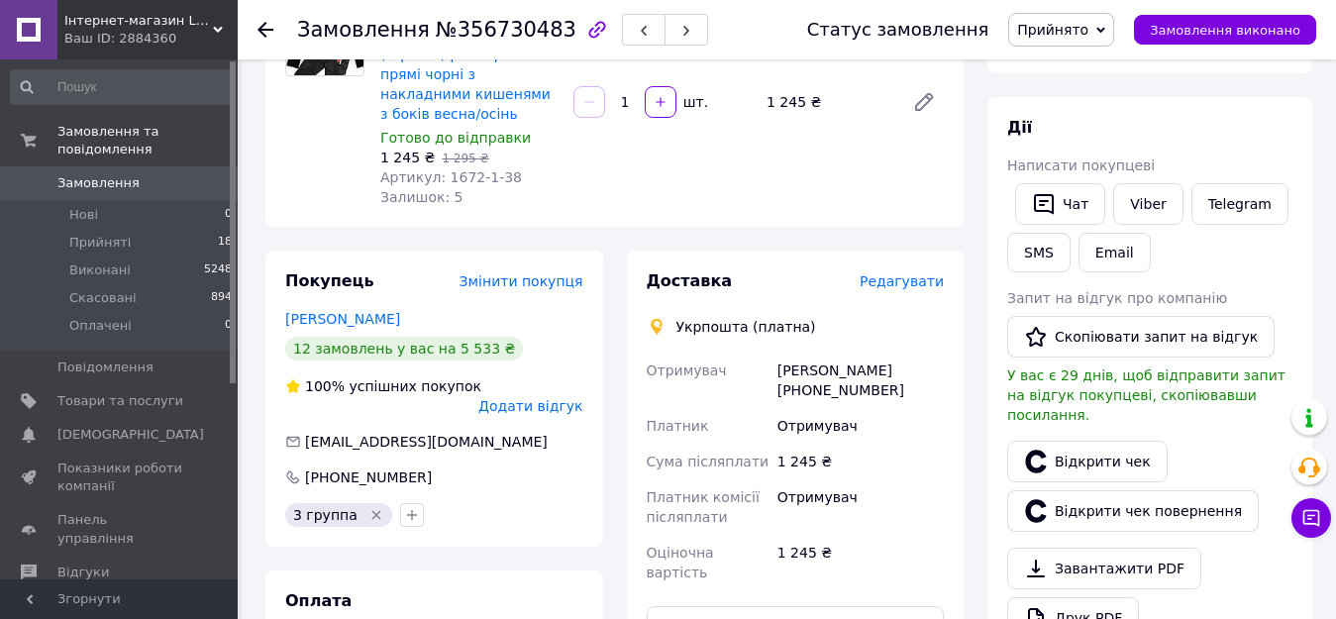
scroll to position [0, 0]
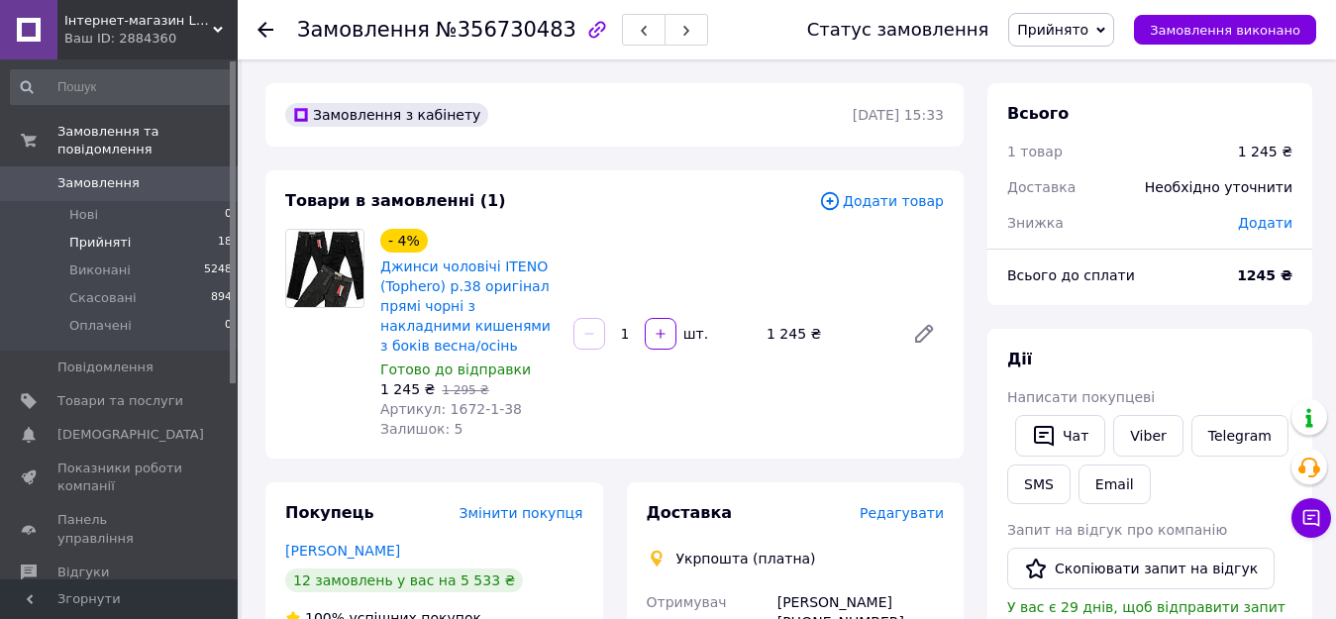
click at [89, 234] on span "Прийняті" at bounding box center [99, 243] width 61 height 18
